Goal: Check status: Check status

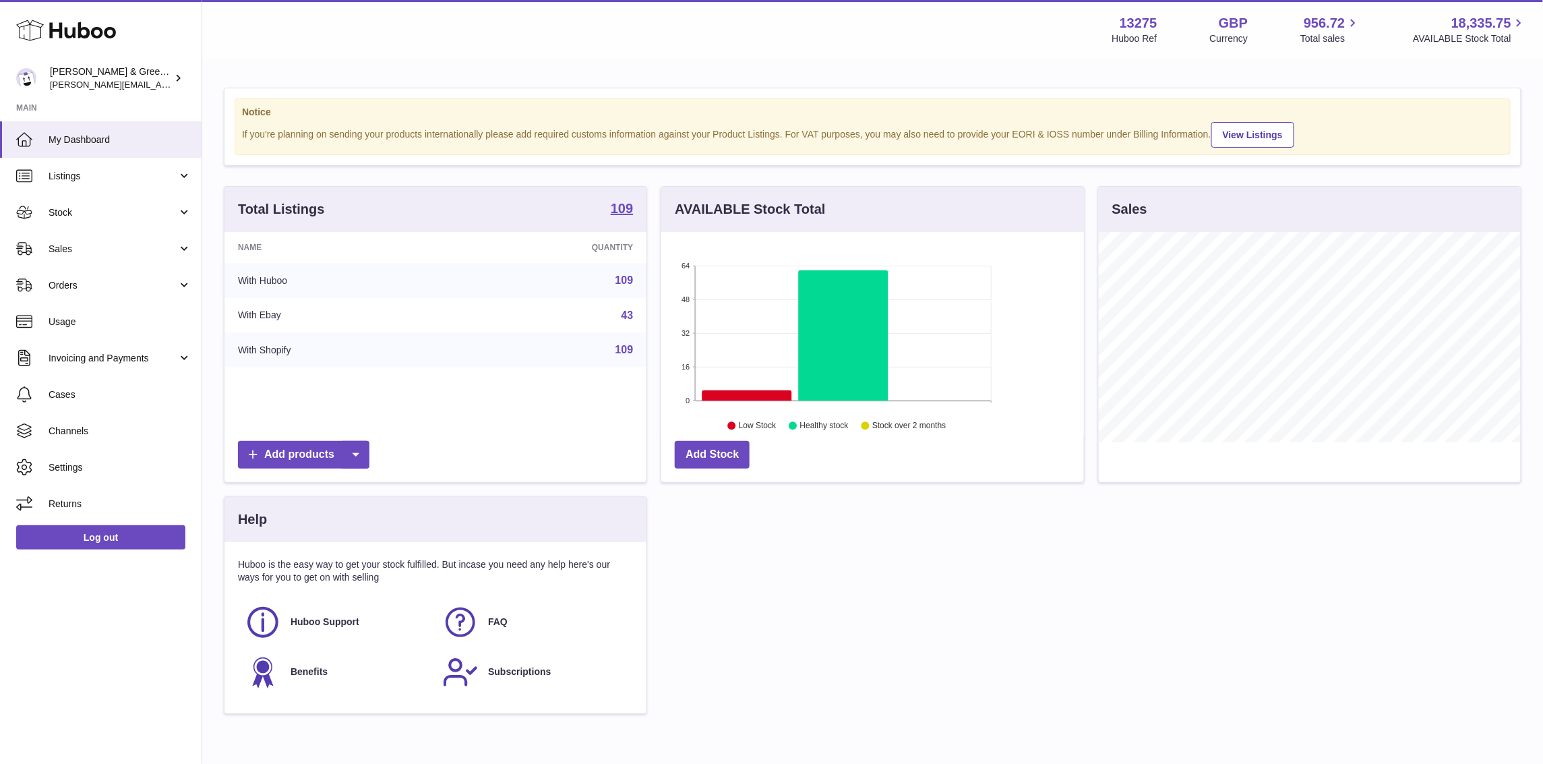
scroll to position [210, 422]
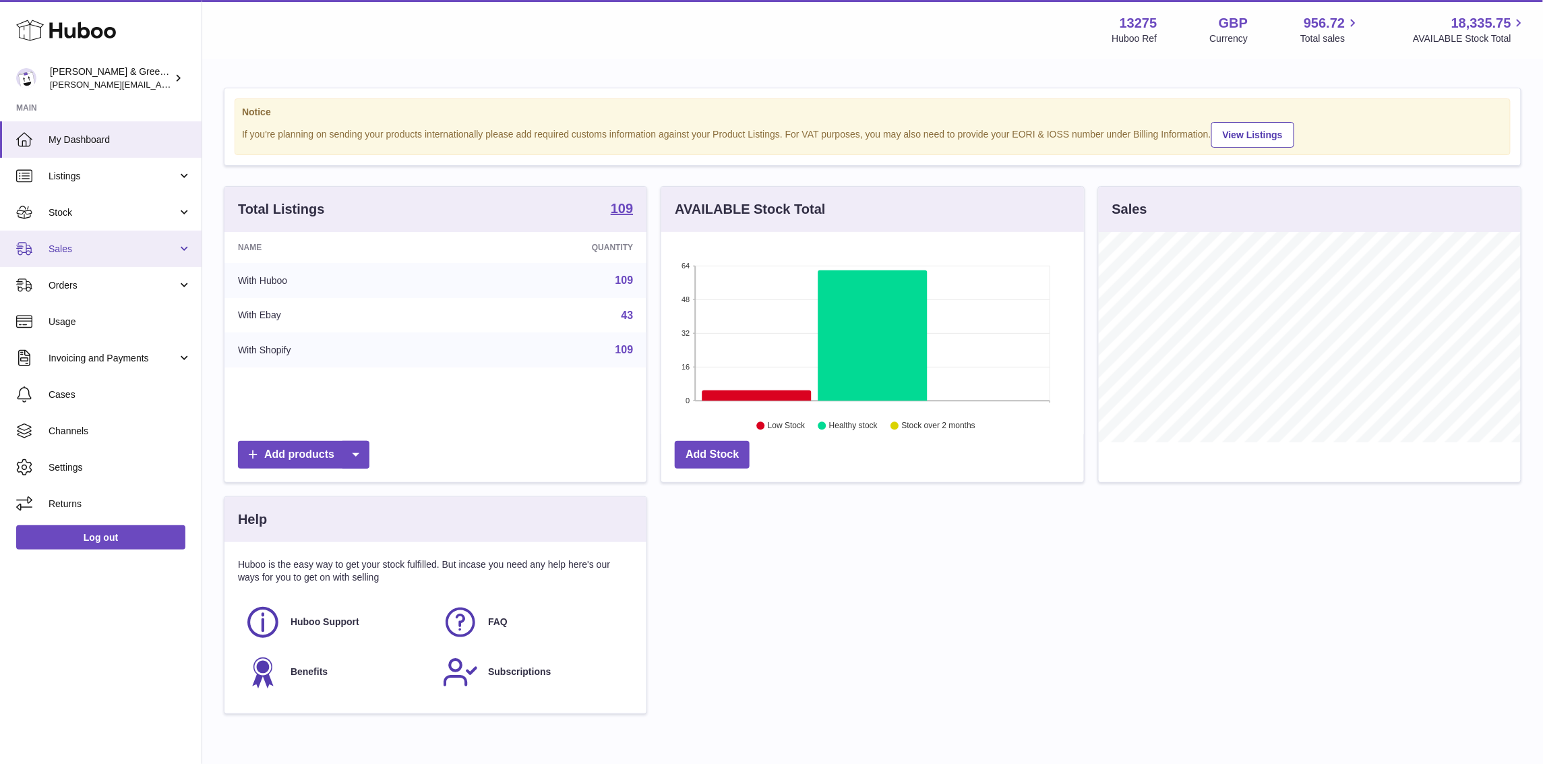
click at [98, 255] on link "Sales" at bounding box center [101, 249] width 202 height 36
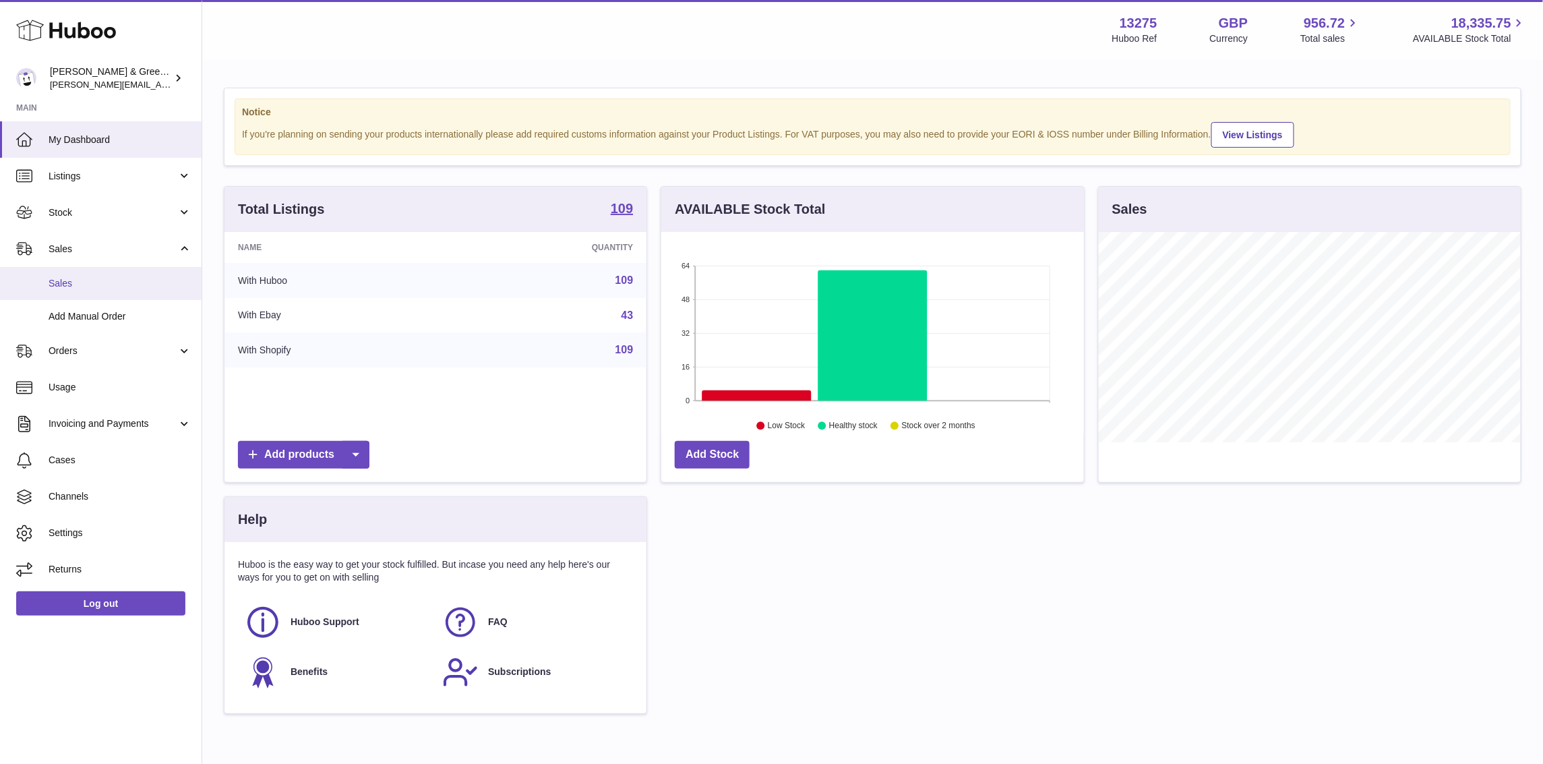
click at [97, 288] on span "Sales" at bounding box center [120, 283] width 143 height 13
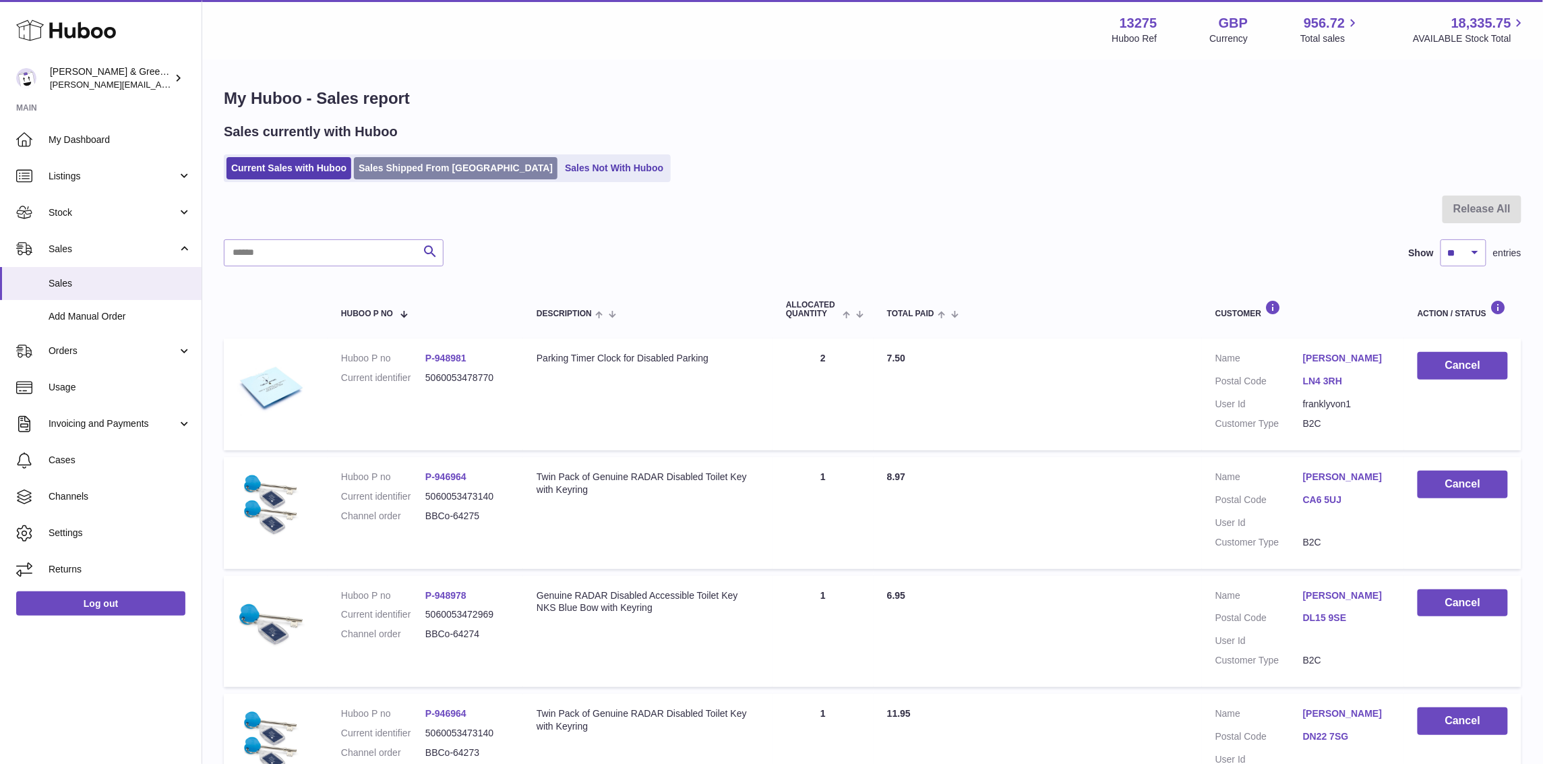
click at [379, 175] on link "Sales Shipped From [GEOGRAPHIC_DATA]" at bounding box center [456, 168] width 204 height 22
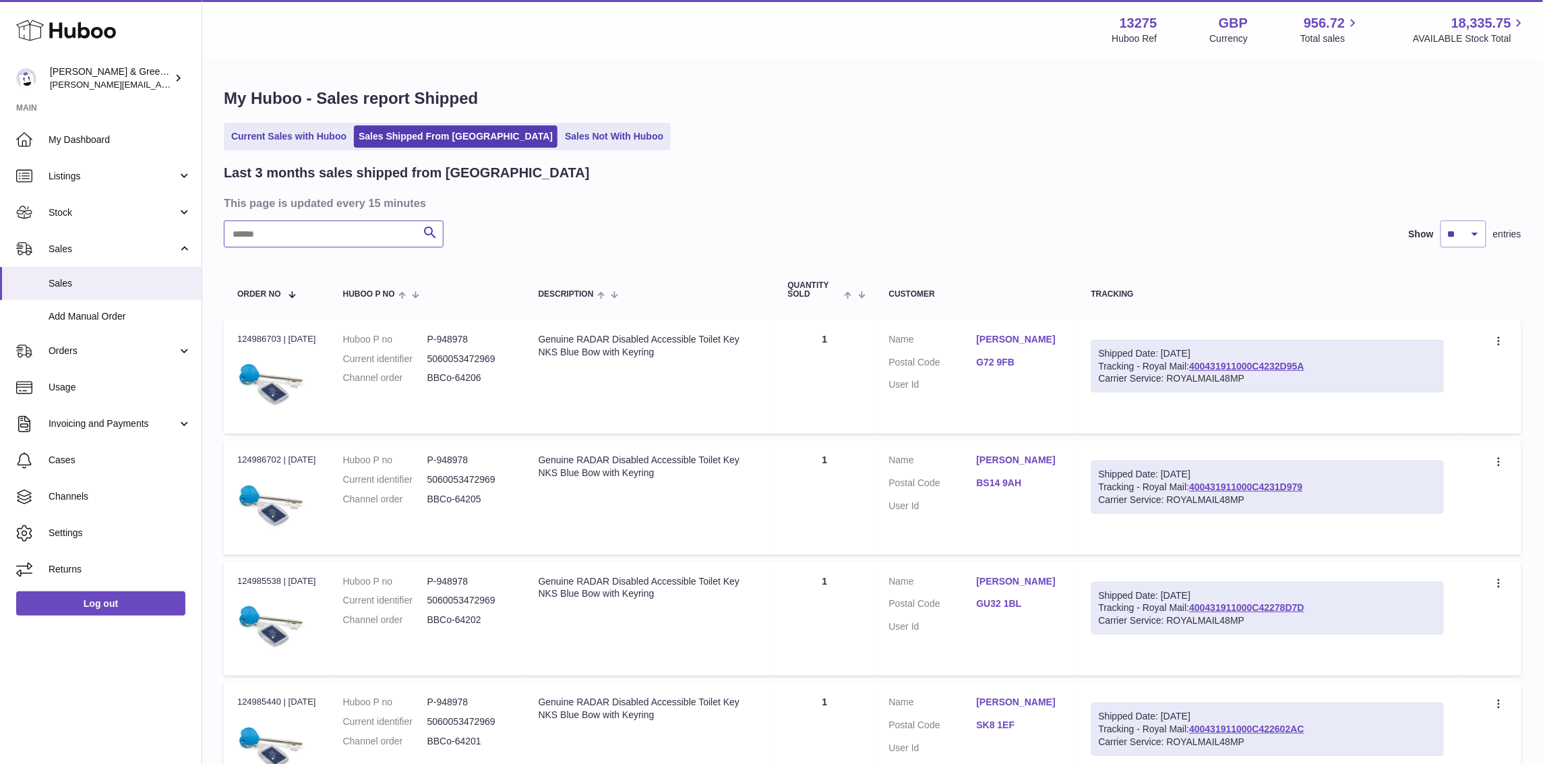
click at [362, 229] on input "text" at bounding box center [334, 233] width 220 height 27
paste input "**********"
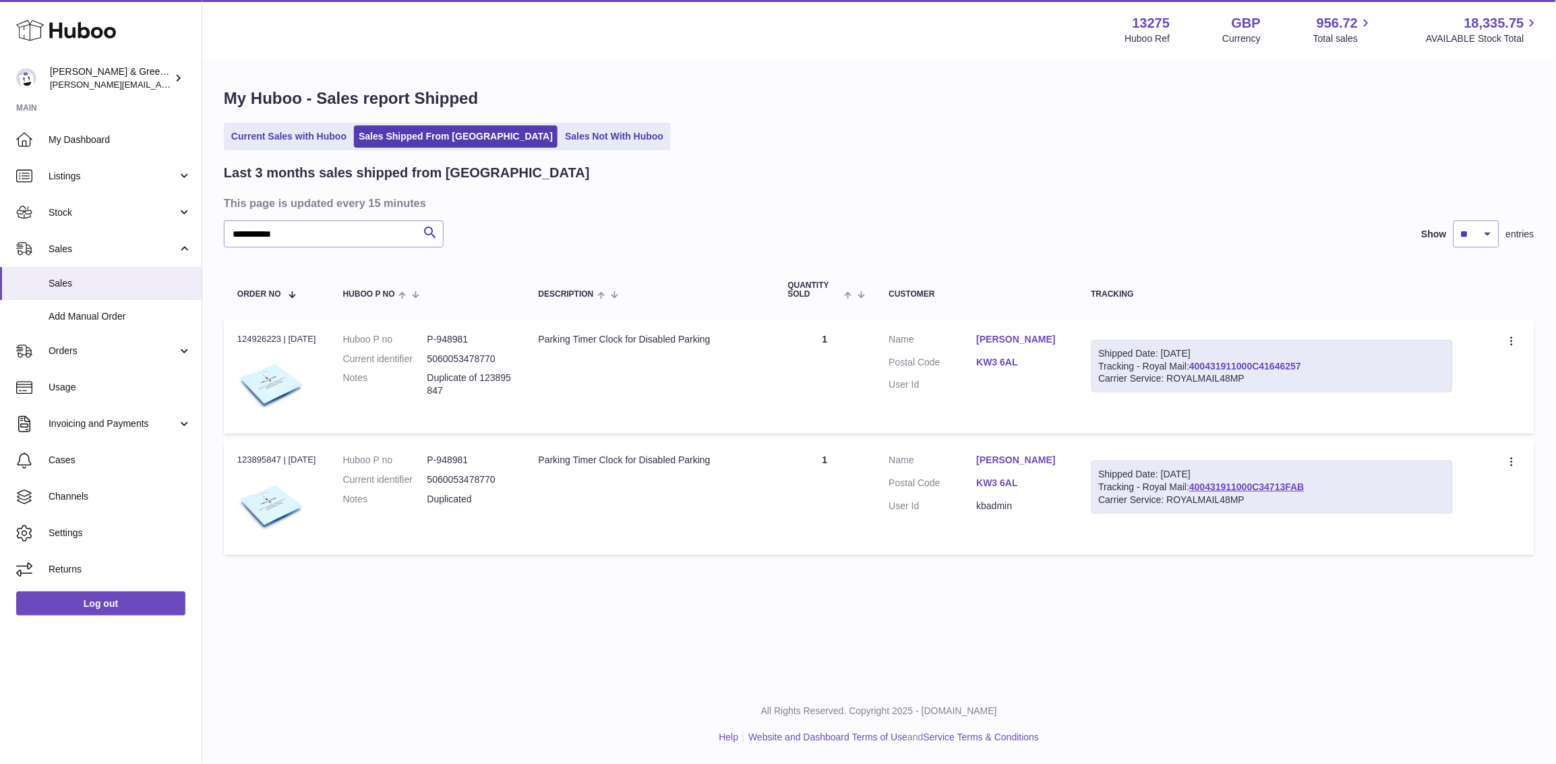
drag, startPoint x: 1326, startPoint y: 365, endPoint x: 1196, endPoint y: 367, distance: 130.8
click at [1196, 367] on div "Shipped Date: [DATE] Tracking - Royal Mail: 400431911000C41646257 Carrier Servi…" at bounding box center [1272, 366] width 362 height 53
copy link "400431911000C41646257"
paste input "***"
drag, startPoint x: 366, startPoint y: 243, endPoint x: 334, endPoint y: 285, distance: 53.0
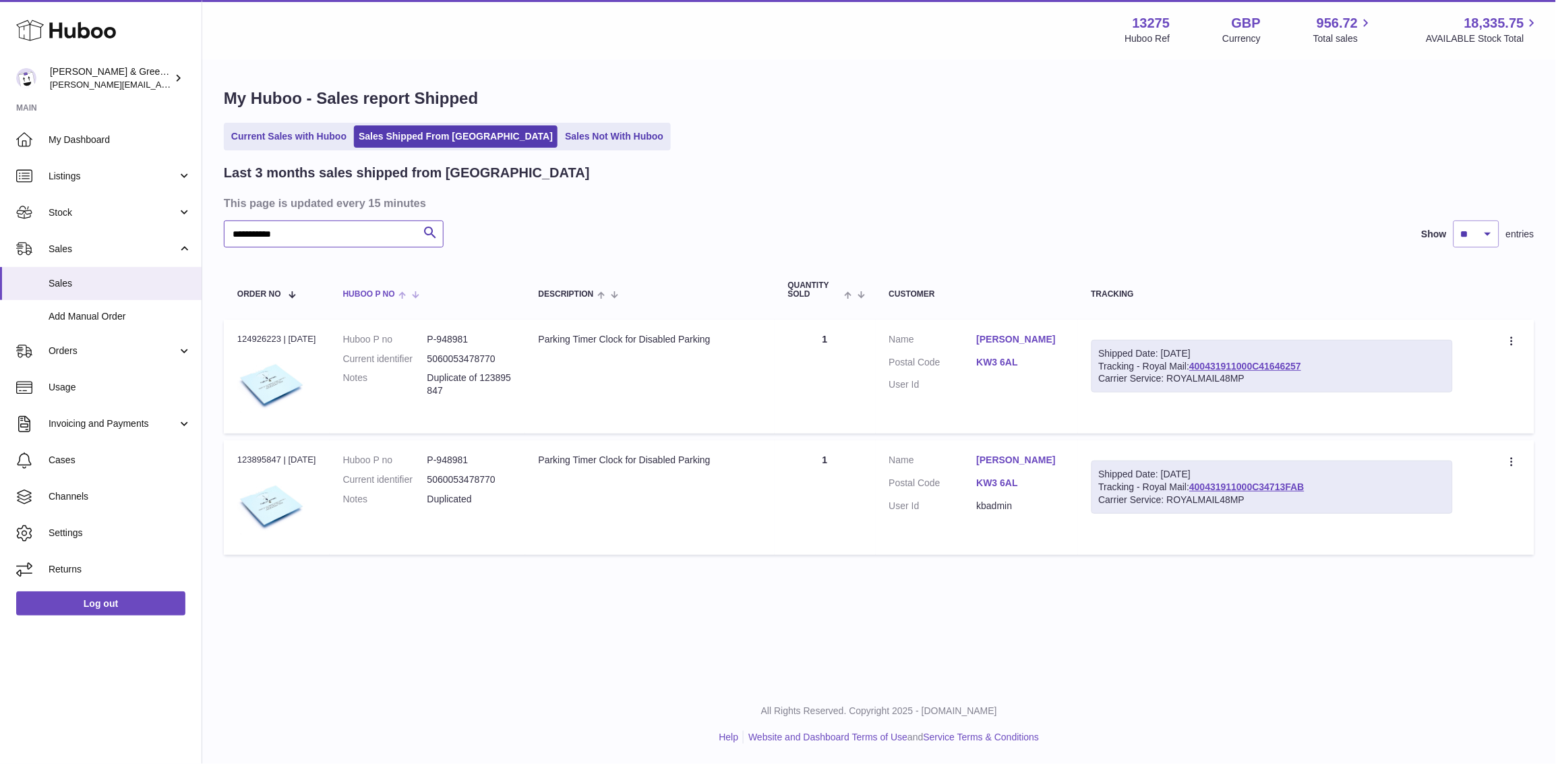
click at [44, 293] on div "Huboo [PERSON_NAME] & Green Ltd [PERSON_NAME][EMAIL_ADDRESS][DOMAIN_NAME] Main …" at bounding box center [778, 382] width 1556 height 764
type input "**********"
drag, startPoint x: 1335, startPoint y: 369, endPoint x: 1246, endPoint y: 79, distance: 303.2
click at [1200, 365] on div "Shipped Date: [DATE] Tracking - Royal Mail: 400431911000C416557B0 Carrier Servi…" at bounding box center [1272, 366] width 362 height 53
copy link "400431911000C416557B0"
